Goal: Task Accomplishment & Management: Manage account settings

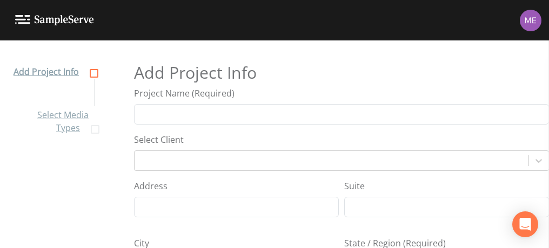
click at [528, 26] on img at bounding box center [531, 21] width 22 height 22
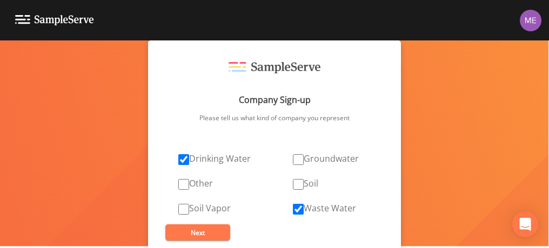
click at [79, 248] on div at bounding box center [274, 248] width 549 height 0
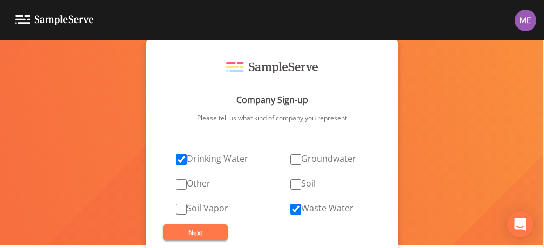
click at [79, 19] on img at bounding box center [54, 20] width 79 height 10
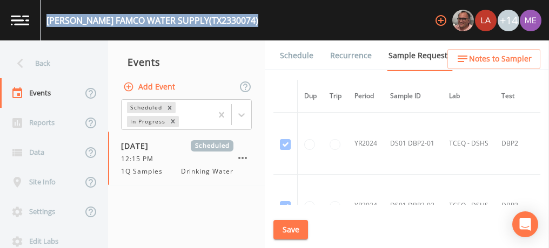
scroll to position [258, 3]
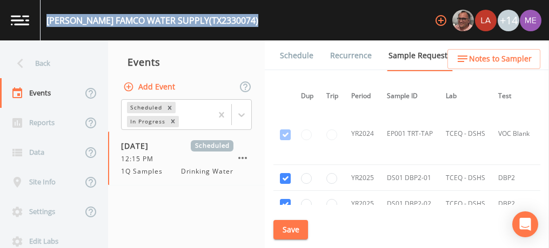
click at [302, 52] on link "Schedule" at bounding box center [296, 56] width 37 height 30
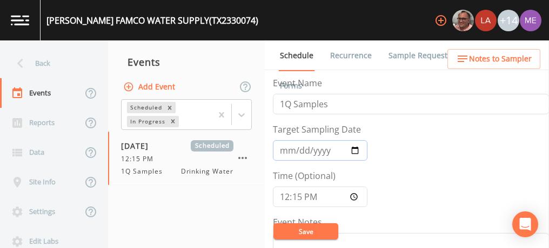
click at [297, 152] on input "[DATE]" at bounding box center [320, 150] width 95 height 21
type input "[DATE]"
click at [285, 199] on input "12:15:00" at bounding box center [320, 197] width 95 height 21
type input "08:45"
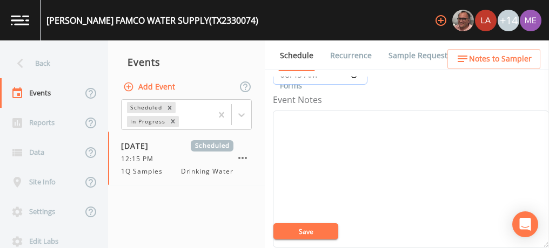
scroll to position [123, 0]
click at [372, 182] on textarea "Event Notes" at bounding box center [411, 178] width 276 height 137
type textarea "cinfirmed with [PERSON_NAME] 8/29"
click at [307, 226] on button "Save" at bounding box center [305, 232] width 65 height 16
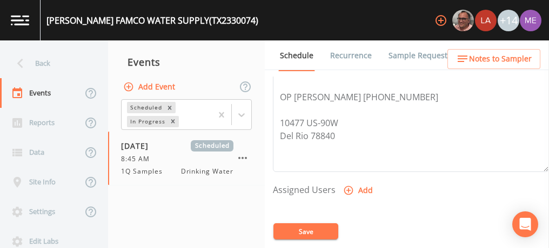
scroll to position [359, 0]
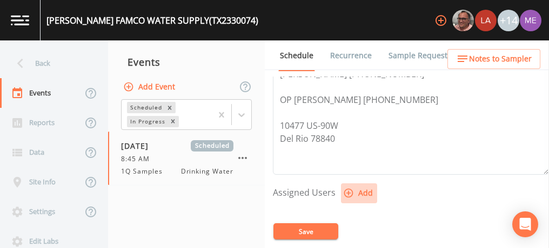
click at [349, 188] on icon "button" at bounding box center [348, 193] width 11 height 11
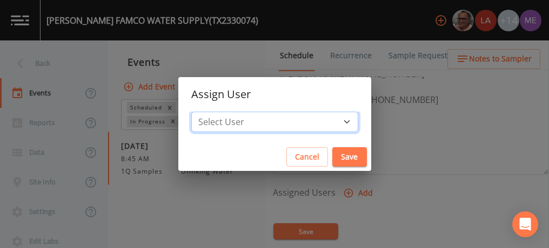
click at [333, 118] on select "Select User [PERSON_NAME] [PERSON_NAME] [PERSON_NAME] [PERSON_NAME] [PERSON_NAM…" at bounding box center [274, 122] width 167 height 21
select select "82fcd260-406f-4720-af66-0de7f1917f1c"
click at [207, 112] on select "Select User Mike Franklin Lauren Saenz Joshua gere Paul David Weber Zachary Eva…" at bounding box center [274, 122] width 167 height 21
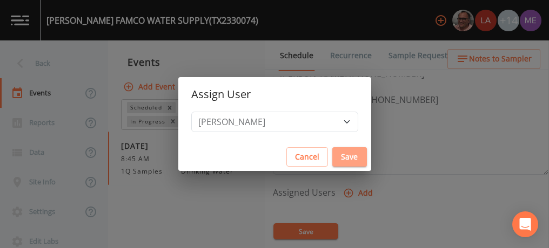
click at [332, 157] on button "Save" at bounding box center [349, 157] width 35 height 20
select select
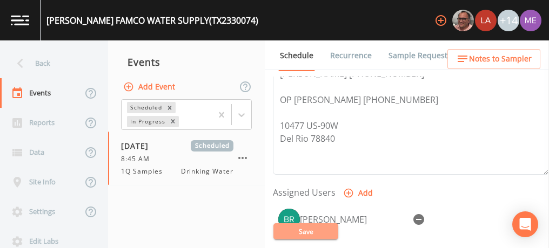
click at [315, 229] on button "Save" at bounding box center [305, 232] width 65 height 16
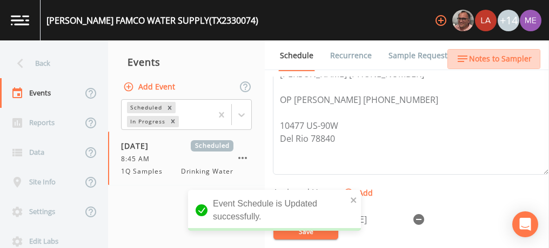
click at [506, 57] on span "Notes to Sampler" at bounding box center [500, 59] width 63 height 14
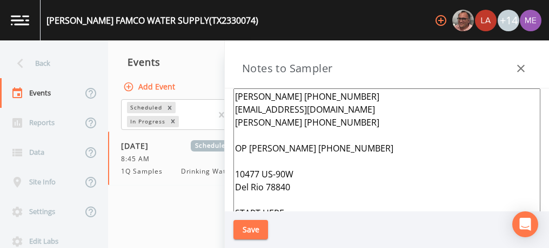
click at [327, 111] on textarea "Dina Ferguson 210-478-1698 dinajo64@icloud.com Kenneth 830-719-1186 OP Mike Wan…" at bounding box center [386, 220] width 307 height 263
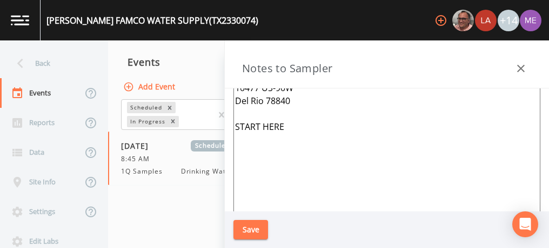
scroll to position [75, 0]
click at [286, 126] on textarea "Dina Ferguson 210-478-1698 Kenneth 830-719-1186 OP Mike Wandro 830-765-7297 104…" at bounding box center [386, 145] width 307 height 263
type textarea "Dina Ferguson 210-478-1698 Kenneth 830-719-1186 OP Mike Wandro 830-765-7297 104…"
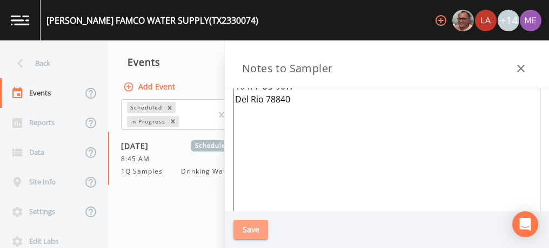
click at [245, 228] on button "Save" at bounding box center [250, 230] width 35 height 20
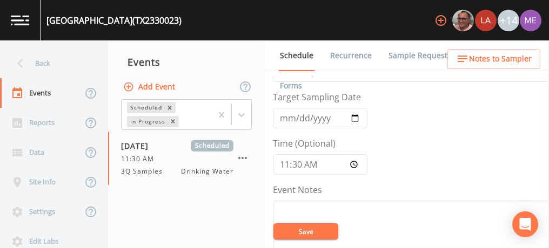
scroll to position [29, 0]
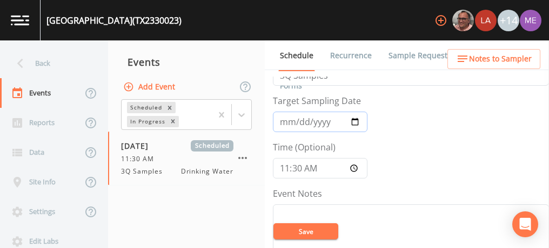
click at [296, 122] on input "[DATE]" at bounding box center [320, 122] width 95 height 21
type input "2025-09-02"
click at [281, 166] on input "11:30:00" at bounding box center [320, 168] width 95 height 21
type input "09:00"
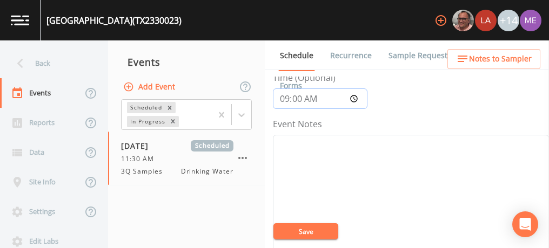
scroll to position [100, 0]
click at [281, 166] on textarea "Event Notes" at bounding box center [411, 201] width 276 height 137
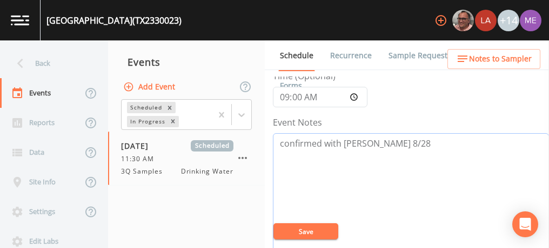
type textarea "confirmed with bryon 8/28"
click at [287, 233] on button "Save" at bounding box center [305, 232] width 65 height 16
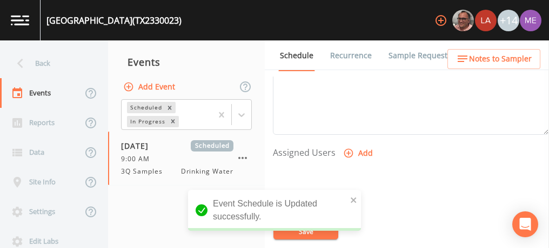
scroll to position [399, 0]
click at [345, 152] on icon "button" at bounding box center [348, 152] width 11 height 11
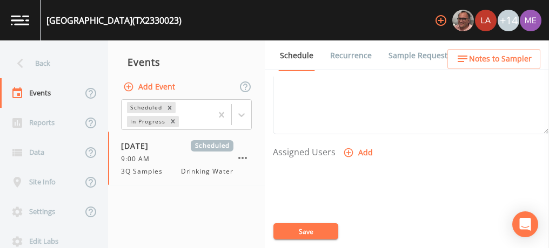
select select "82fcd260-406f-4720-af66-0de7f1917f1c"
select select
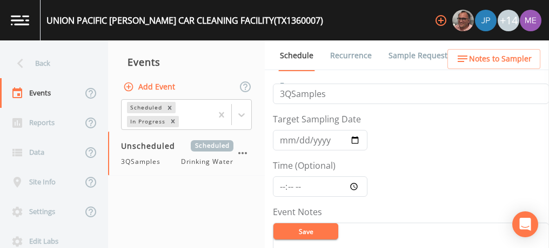
scroll to position [9, 0]
click at [289, 143] on input "Target Sampling Date" at bounding box center [320, 141] width 95 height 21
type input "[DATE]"
click at [281, 187] on input "Time (Optional)" at bounding box center [320, 188] width 95 height 21
type input "12:00"
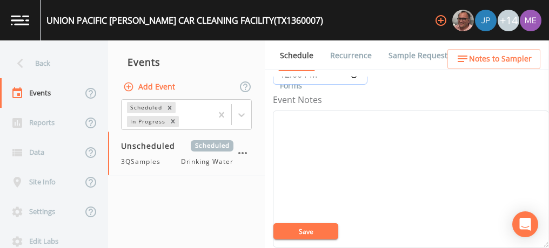
scroll to position [117, 0]
click at [336, 142] on textarea "Event Notes" at bounding box center [411, 184] width 276 height 137
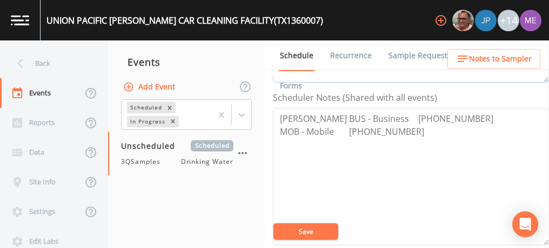
scroll to position [290, 0]
type textarea "confirmed with randy 8/28"
click at [414, 130] on textarea "Joshua Crisman BUS - Business 402-544-8837 MOB - Mobile 308-520-8294" at bounding box center [411, 175] width 276 height 137
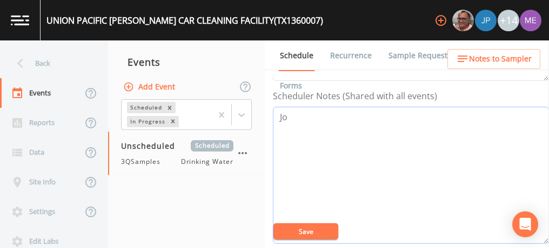
type textarea "J"
paste textarea "Randy Castillo 830-734-5912 Refugio Martinez 830-563-5336"
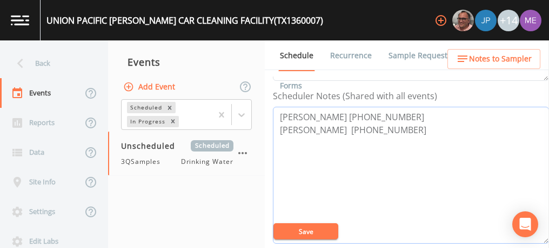
type textarea "Randy Castillo 830-734-5912 Refugio Martinez 830-563-5336"
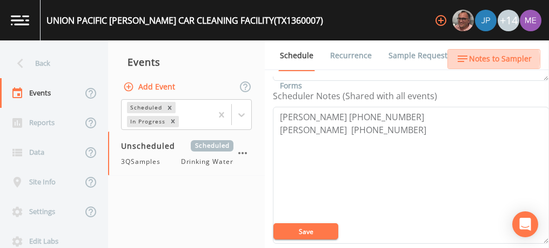
click at [487, 59] on span "Notes to Sampler" at bounding box center [500, 59] width 63 height 14
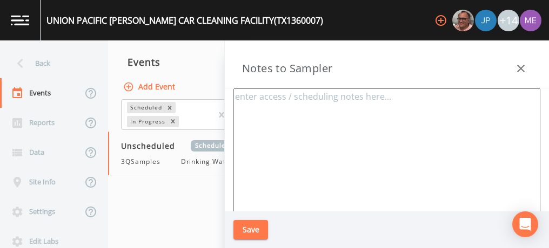
click at [387, 96] on textarea at bounding box center [386, 220] width 307 height 263
paste textarea "Randy Castillo 830-734-5912 Refugio Martinez 830-563-5336"
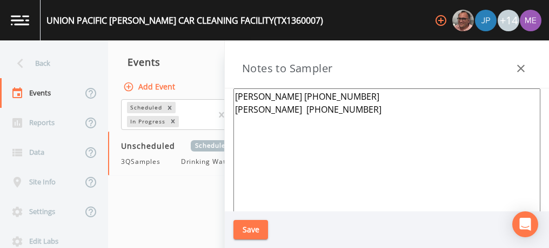
type textarea "Randy Castillo 830-734-5912 Refugio Martinez 830-563-5336"
click at [252, 231] on button "Save" at bounding box center [250, 230] width 35 height 20
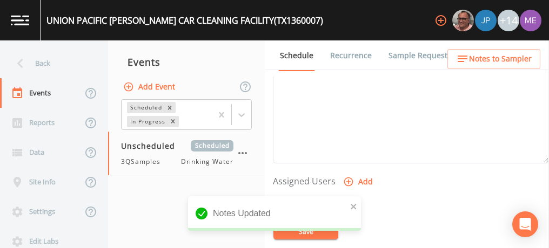
scroll to position [376, 0]
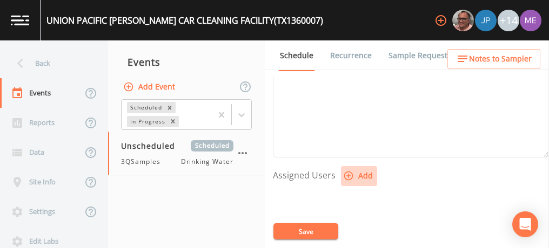
click at [349, 174] on icon "button" at bounding box center [348, 176] width 11 height 11
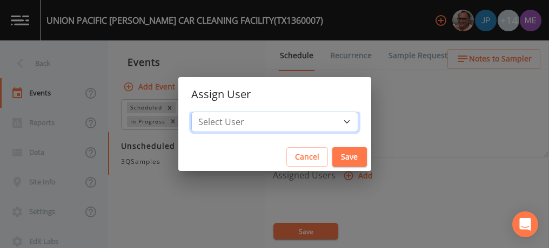
click at [332, 121] on select "Select User Mike Franklin Joshua gere Paul Lauren Saenz David Weber Zachary Eva…" at bounding box center [274, 122] width 167 height 21
select select "82fcd260-406f-4720-af66-0de7f1917f1c"
click at [207, 112] on select "Select User Mike Franklin Joshua gere Paul Lauren Saenz David Weber Zachary Eva…" at bounding box center [274, 122] width 167 height 21
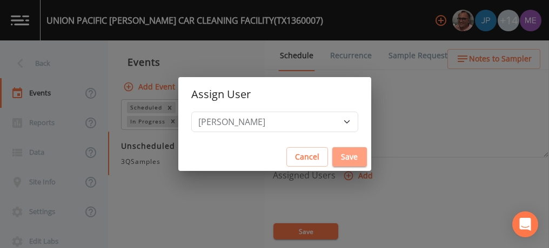
click at [332, 157] on button "Save" at bounding box center [349, 157] width 35 height 20
select select
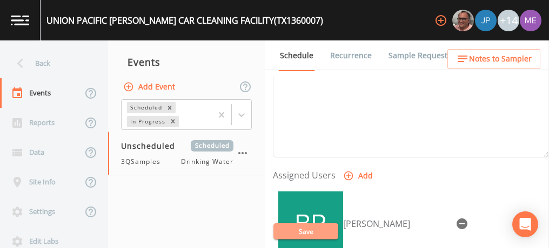
click at [304, 232] on button "Save" at bounding box center [305, 232] width 65 height 16
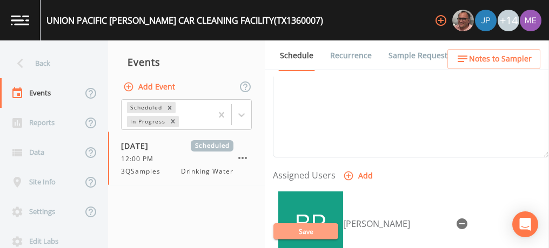
click at [304, 232] on button "Save" at bounding box center [305, 232] width 65 height 16
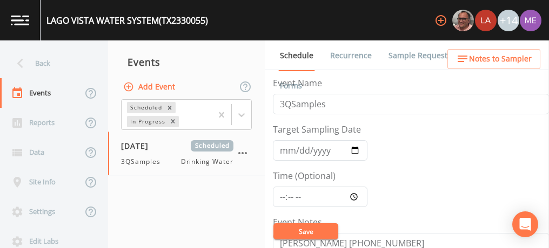
scroll to position [93, 0]
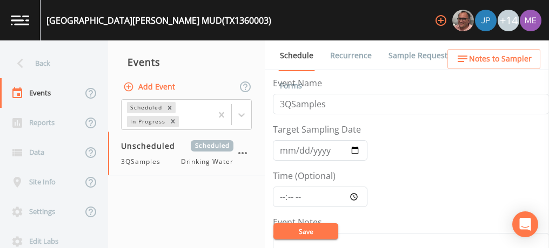
scroll to position [266, 0]
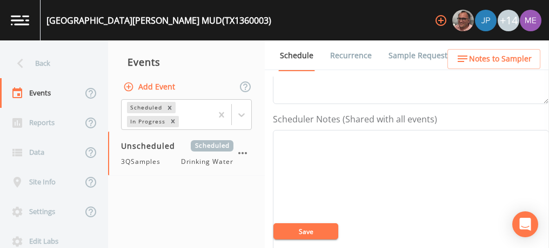
click at [296, 139] on textarea "Event Notes" at bounding box center [411, 198] width 276 height 137
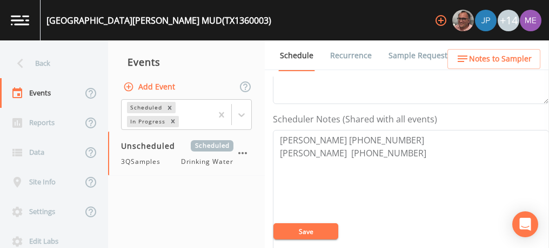
type textarea "[PERSON_NAME] [PHONE_NUMBER] [PERSON_NAME] [PHONE_NUMBER]"
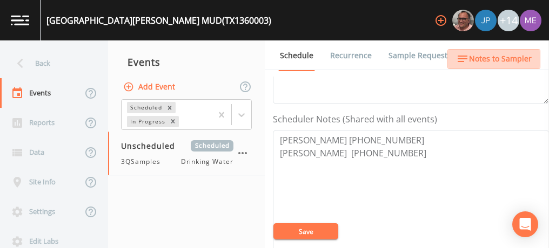
click at [501, 60] on span "Notes to Sampler" at bounding box center [500, 59] width 63 height 14
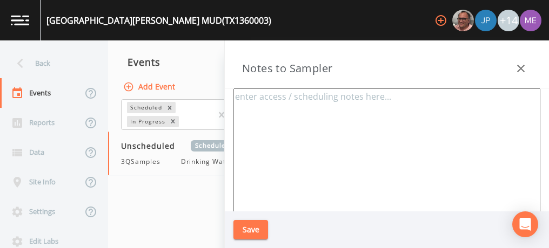
click at [362, 111] on textarea at bounding box center [386, 220] width 307 height 263
paste textarea "[PERSON_NAME] [PHONE_NUMBER] [PERSON_NAME] [PHONE_NUMBER]"
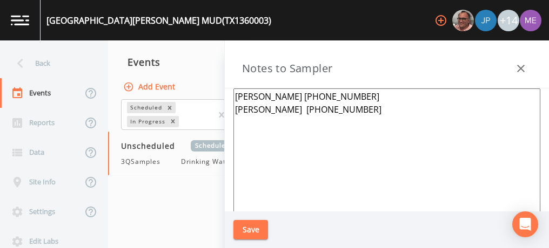
type textarea "[PERSON_NAME] [PHONE_NUMBER] [PERSON_NAME] [PHONE_NUMBER]"
click at [258, 230] on button "Save" at bounding box center [250, 230] width 35 height 20
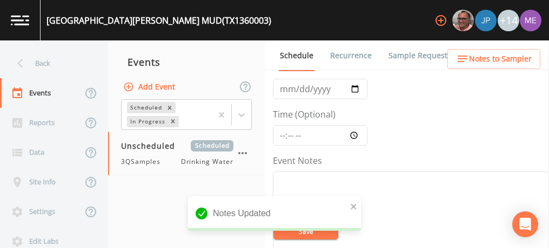
scroll to position [61, 0]
click at [281, 131] on input "Time (Optional)" at bounding box center [320, 136] width 95 height 21
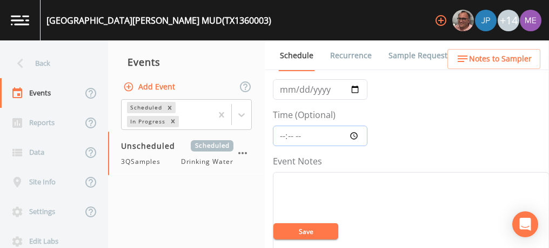
type input "12:00"
click at [291, 181] on textarea "Event Notes" at bounding box center [411, 240] width 276 height 137
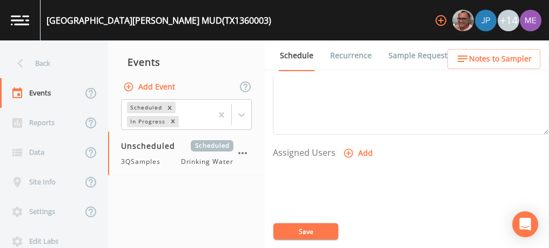
scroll to position [401, 0]
type textarea "confirmed with randy 8/28"
click at [346, 147] on icon "button" at bounding box center [348, 151] width 11 height 11
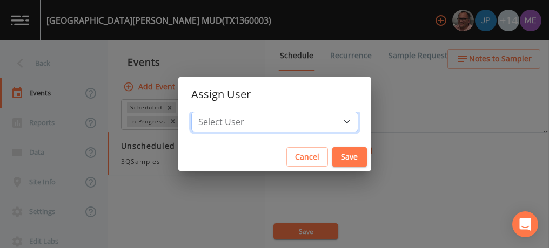
click at [328, 123] on select "Select User [PERSON_NAME] [PERSON_NAME] [PERSON_NAME] [PERSON_NAME] [PERSON_NAM…" at bounding box center [274, 122] width 167 height 21
select select "82fcd260-406f-4720-af66-0de7f1917f1c"
click at [207, 112] on select "Select User [PERSON_NAME] [PERSON_NAME] [PERSON_NAME] [PERSON_NAME] [PERSON_NAM…" at bounding box center [274, 122] width 167 height 21
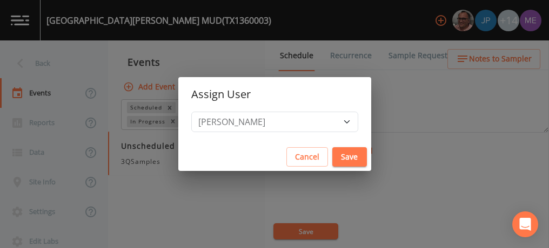
click at [332, 159] on button "Save" at bounding box center [349, 157] width 35 height 20
select select
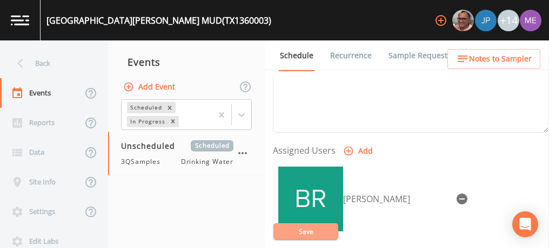
click at [319, 226] on button "Save" at bounding box center [305, 232] width 65 height 16
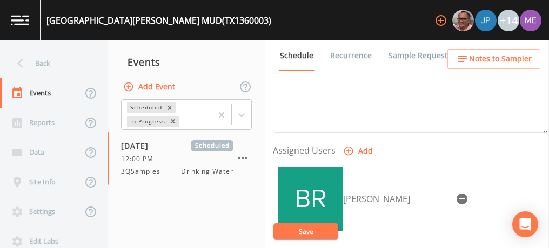
click at [307, 228] on button "Save" at bounding box center [305, 232] width 65 height 16
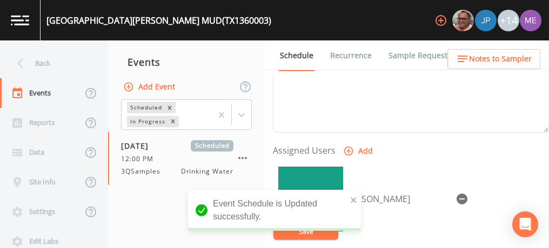
click at [413, 55] on link "Sample Requests" at bounding box center [420, 56] width 66 height 30
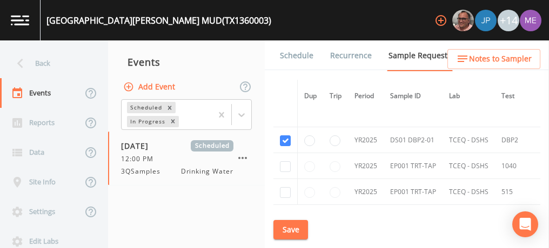
scroll to position [543, 0]
click at [292, 225] on button "Save" at bounding box center [290, 230] width 35 height 20
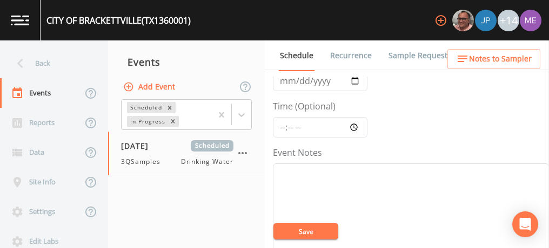
scroll to position [94, 0]
click at [463, 144] on textarea "Event Notes" at bounding box center [411, 207] width 276 height 137
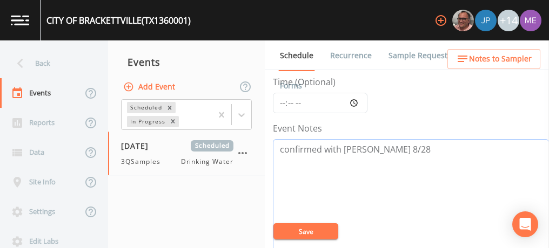
type textarea "confirmed with [PERSON_NAME] 8/28"
click at [280, 103] on input "Time (Optional)" at bounding box center [320, 103] width 95 height 21
type input "12:00"
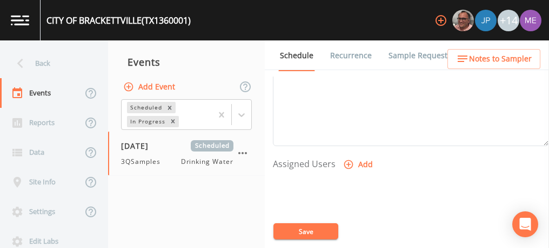
scroll to position [388, 0]
click at [352, 158] on button "Add" at bounding box center [359, 164] width 36 height 20
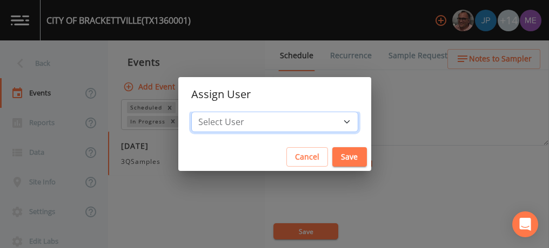
click at [327, 122] on select "Select User Mike Franklin Joshua gere Paul Lauren Saenz David Weber Zachary Eva…" at bounding box center [274, 122] width 167 height 21
select select "82fcd260-406f-4720-af66-0de7f1917f1c"
click at [207, 112] on select "Select User Mike Franklin Joshua gere Paul Lauren Saenz David Weber Zachary Eva…" at bounding box center [274, 122] width 167 height 21
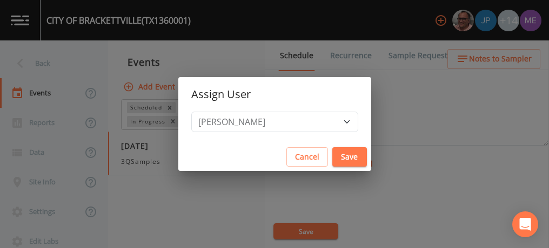
click at [339, 160] on button "Save" at bounding box center [349, 157] width 35 height 20
select select
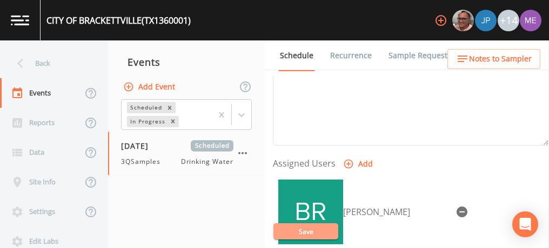
click at [315, 230] on button "Save" at bounding box center [305, 232] width 65 height 16
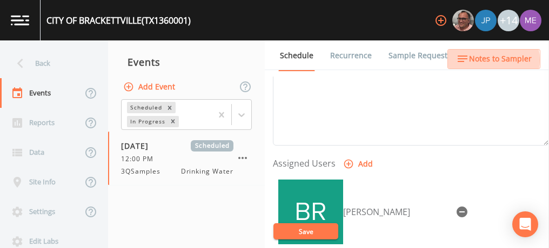
click at [486, 60] on span "Notes to Sampler" at bounding box center [500, 59] width 63 height 14
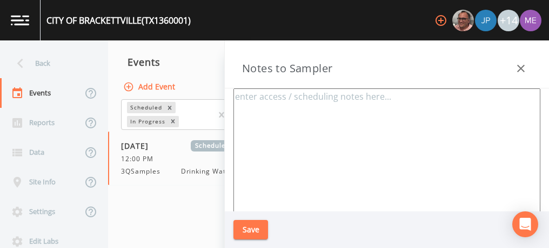
click at [358, 113] on textarea at bounding box center [386, 220] width 307 height 263
paste textarea "Randy Castillo 830-734-5912 Refugio Martinez 830-563-5336"
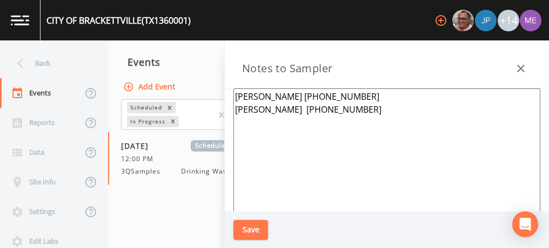
type textarea "Randy Castillo 830-734-5912 Refugio Martinez 830-563-5336"
click at [257, 227] on button "Save" at bounding box center [250, 230] width 35 height 20
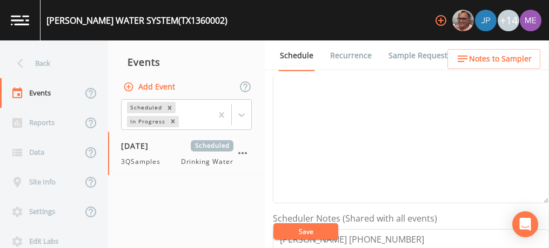
scroll to position [166, 0]
click at [291, 96] on textarea "Event Notes" at bounding box center [411, 135] width 276 height 137
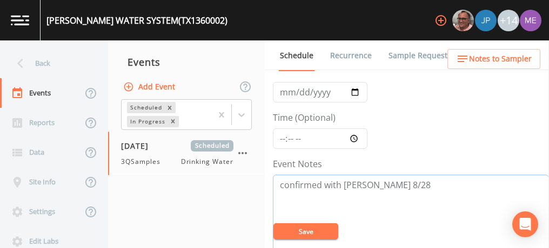
scroll to position [58, 0]
type textarea "confirmed with randy 8/28"
click at [282, 139] on input "Time (Optional)" at bounding box center [320, 139] width 95 height 21
type input "12:00"
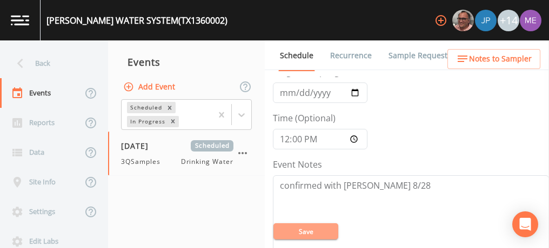
click at [300, 233] on button "Save" at bounding box center [305, 232] width 65 height 16
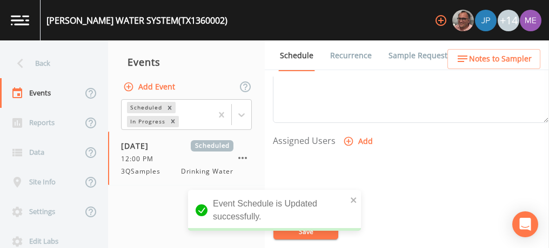
scroll to position [417, 0]
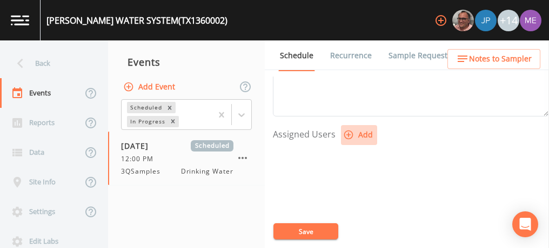
click at [347, 133] on icon "button" at bounding box center [348, 135] width 9 height 9
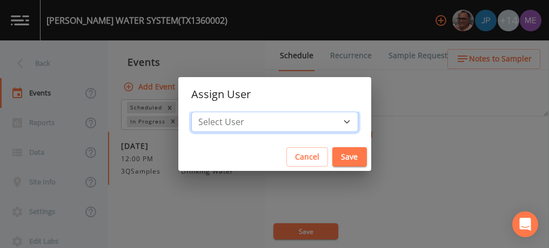
click at [331, 122] on select "Select User Mike Franklin Joshua gere Paul Lauren Saenz David Weber Zachary Eva…" at bounding box center [274, 122] width 167 height 21
select select "82fcd260-406f-4720-af66-0de7f1917f1c"
click at [207, 112] on select "Select User Mike Franklin Joshua gere Paul Lauren Saenz David Weber Zachary Eva…" at bounding box center [274, 122] width 167 height 21
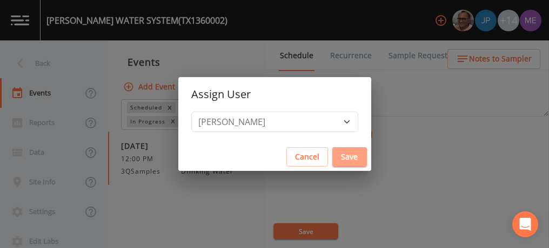
click at [332, 153] on button "Save" at bounding box center [349, 157] width 35 height 20
select select
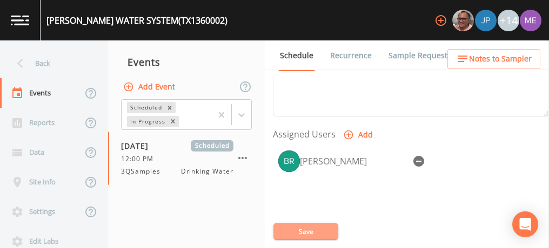
click at [308, 227] on button "Save" at bounding box center [305, 232] width 65 height 16
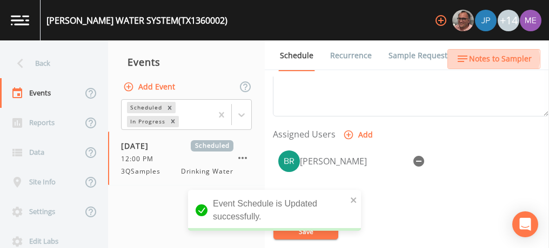
click at [493, 59] on span "Notes to Sampler" at bounding box center [500, 59] width 63 height 14
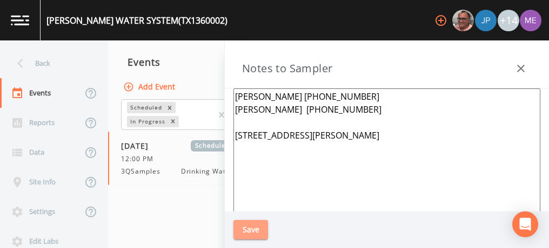
click at [252, 225] on button "Save" at bounding box center [250, 230] width 35 height 20
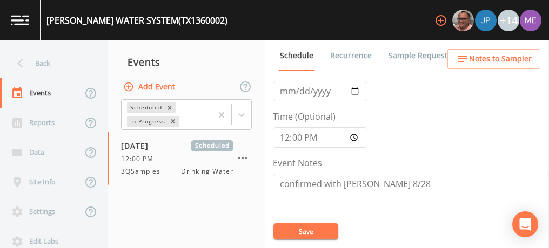
scroll to position [56, 0]
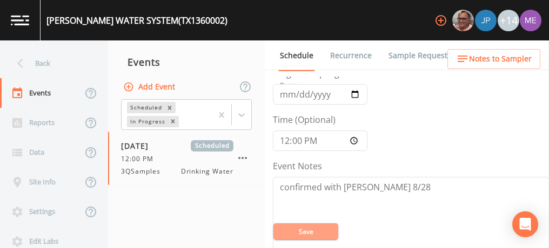
click at [304, 231] on button "Save" at bounding box center [305, 232] width 65 height 16
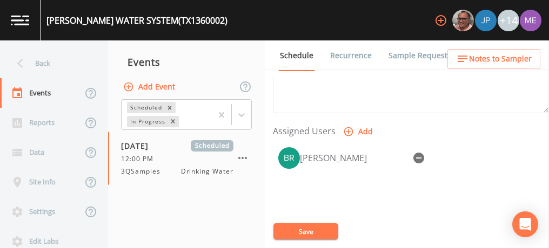
scroll to position [421, 0]
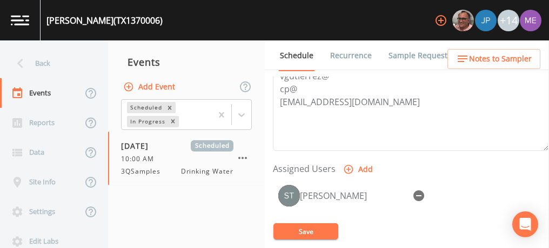
scroll to position [387, 0]
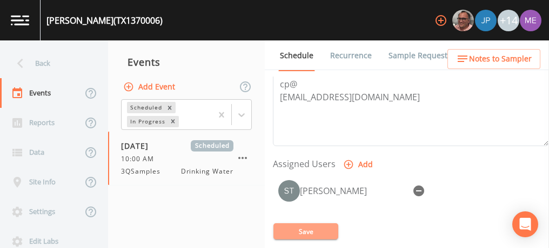
click at [287, 228] on button "Save" at bounding box center [305, 232] width 65 height 16
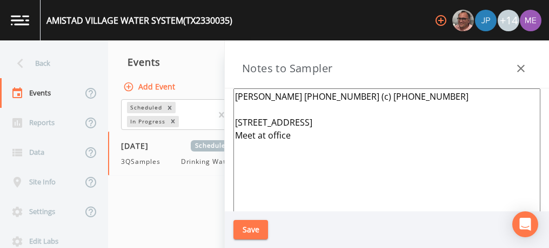
scroll to position [147, 0]
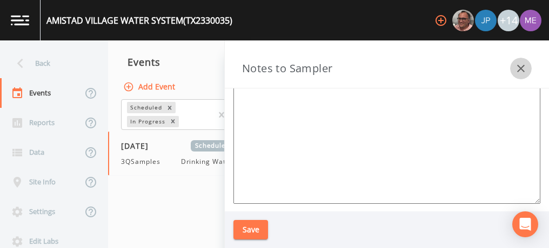
click at [521, 68] on icon "button" at bounding box center [521, 69] width 8 height 8
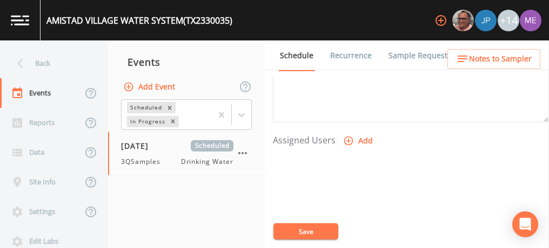
scroll to position [389, 0]
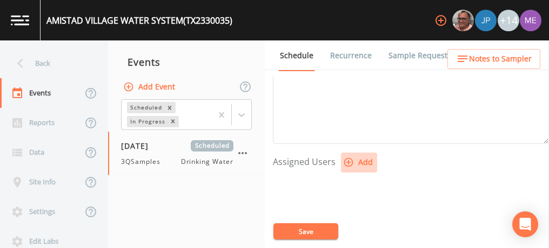
click at [347, 157] on icon "button" at bounding box center [348, 162] width 11 height 11
select select "82fcd260-406f-4720-af66-0de7f1917f1c"
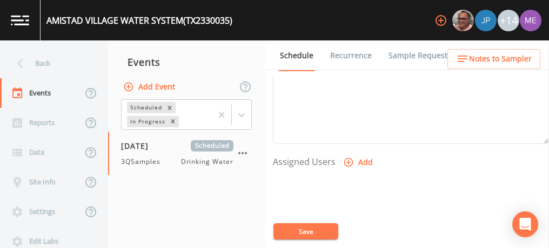
select select
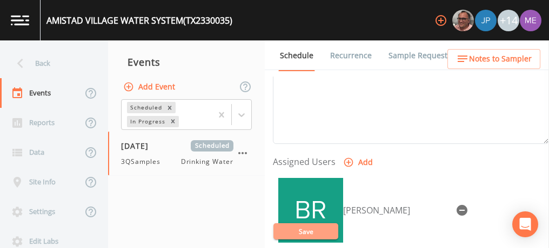
click at [307, 234] on button "Save" at bounding box center [305, 232] width 65 height 16
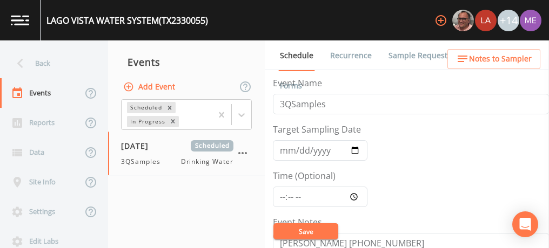
scroll to position [93, 0]
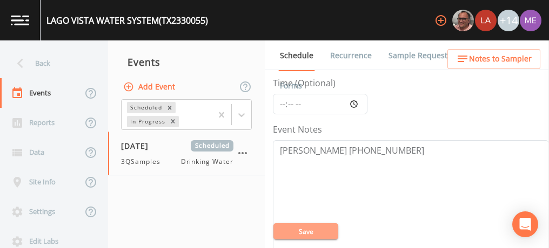
click at [319, 226] on button "Save" at bounding box center [305, 232] width 65 height 16
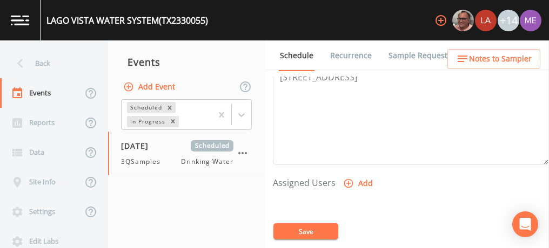
scroll to position [374, 0]
click at [349, 174] on icon "button" at bounding box center [348, 177] width 11 height 11
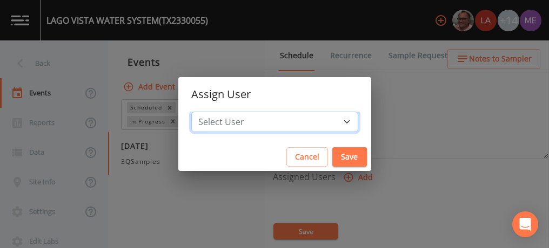
click at [332, 123] on select "Select User [PERSON_NAME] [PERSON_NAME] [PERSON_NAME] [PERSON_NAME] [PERSON_NAM…" at bounding box center [274, 122] width 167 height 21
select select "82fcd260-406f-4720-af66-0de7f1917f1c"
click at [207, 112] on select "Select User [PERSON_NAME] [PERSON_NAME] [PERSON_NAME] [PERSON_NAME] [PERSON_NAM…" at bounding box center [274, 122] width 167 height 21
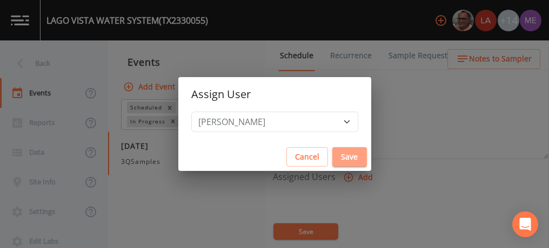
click at [332, 160] on button "Save" at bounding box center [349, 157] width 35 height 20
select select
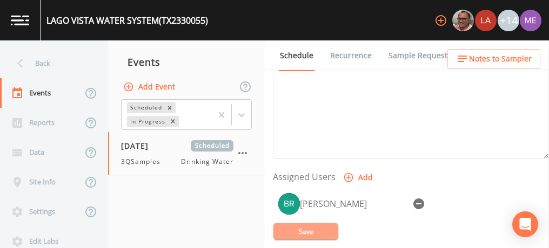
click at [333, 228] on button "Save" at bounding box center [305, 232] width 65 height 16
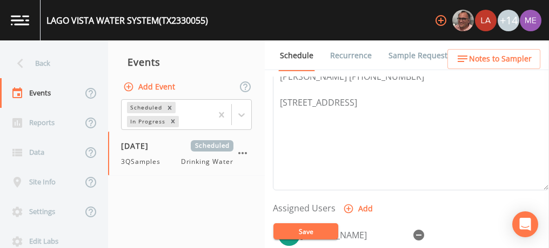
scroll to position [344, 0]
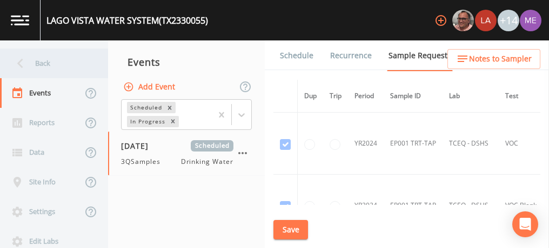
click at [35, 68] on div "Back" at bounding box center [48, 64] width 97 height 30
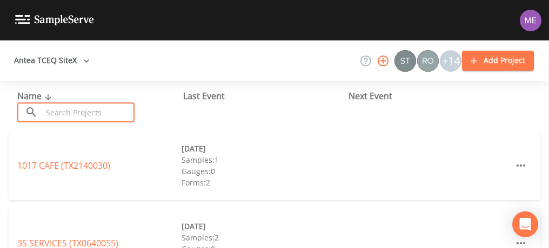
click at [59, 115] on input "text" at bounding box center [88, 113] width 92 height 20
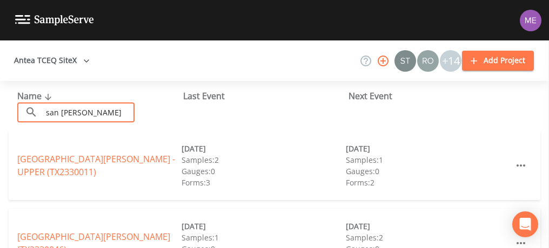
type input "san [PERSON_NAME]"
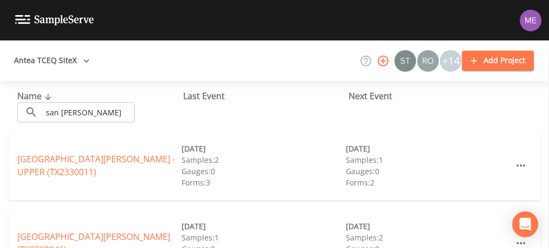
click at [38, 130] on div "Name ​ san [PERSON_NAME] ​ Last Event Next Event" at bounding box center [274, 106] width 549 height 50
click at [43, 166] on link "[GEOGRAPHIC_DATA][PERSON_NAME] - UPPER (TX2330011)" at bounding box center [96, 165] width 158 height 25
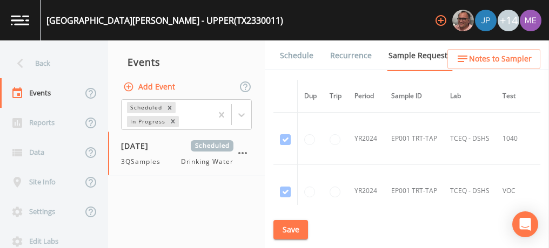
click at [292, 56] on link "Schedule" at bounding box center [296, 56] width 37 height 30
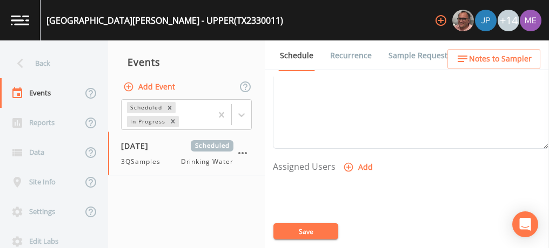
scroll to position [387, 0]
click at [344, 161] on icon "button" at bounding box center [348, 165] width 11 height 11
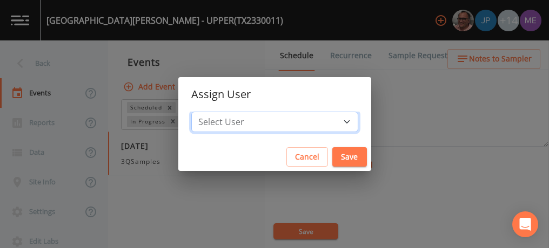
click at [330, 122] on select "Select User [PERSON_NAME] [PERSON_NAME] [PERSON_NAME] [PERSON_NAME] [PERSON_NAM…" at bounding box center [274, 122] width 167 height 21
click at [207, 112] on select "Select User [PERSON_NAME] [PERSON_NAME] [PERSON_NAME] [PERSON_NAME] [PERSON_NAM…" at bounding box center [274, 122] width 167 height 21
click at [333, 120] on select "Select User [PERSON_NAME] [PERSON_NAME] [PERSON_NAME] [PERSON_NAME] [PERSON_NAM…" at bounding box center [274, 122] width 167 height 21
select select "82fcd260-406f-4720-af66-0de7f1917f1c"
click at [207, 112] on select "Select User [PERSON_NAME] [PERSON_NAME] [PERSON_NAME] [PERSON_NAME] [PERSON_NAM…" at bounding box center [274, 122] width 167 height 21
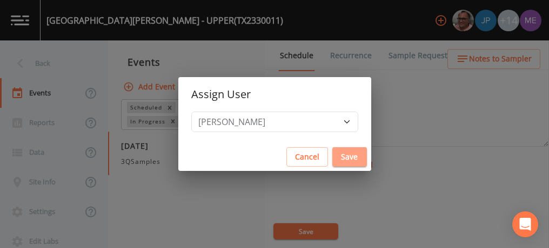
click at [332, 151] on button "Save" at bounding box center [349, 157] width 35 height 20
select select
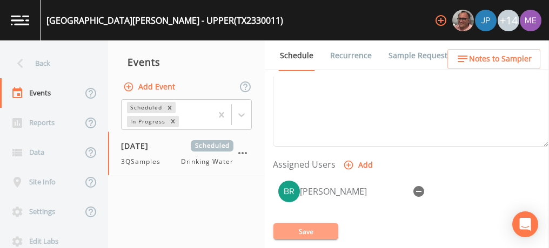
click at [299, 228] on button "Save" at bounding box center [305, 232] width 65 height 16
click at [314, 235] on button "Save" at bounding box center [305, 232] width 65 height 16
click at [413, 212] on div "[PERSON_NAME]" at bounding box center [411, 232] width 276 height 113
click at [324, 224] on button "Save" at bounding box center [305, 232] width 65 height 16
